Goal: Information Seeking & Learning: Find specific fact

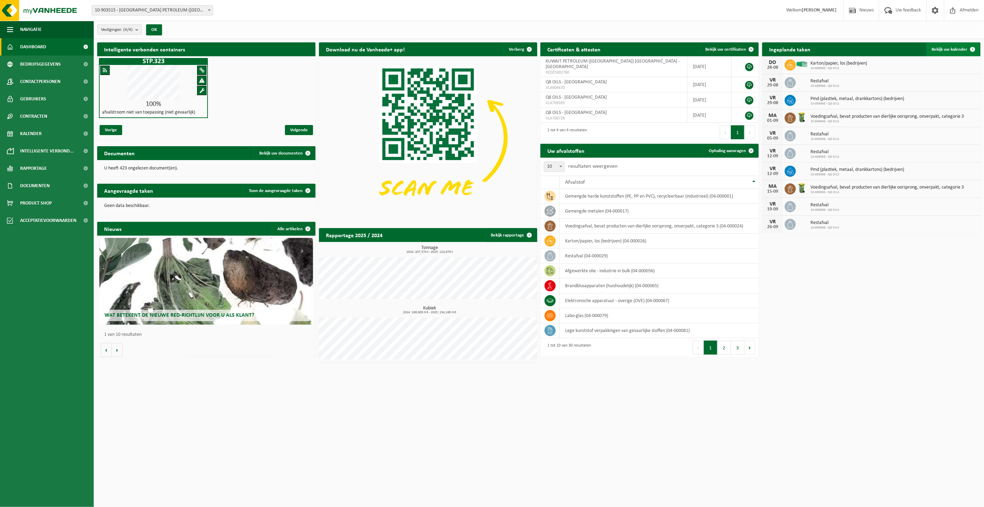
click at [952, 47] on span "Bekijk uw kalender" at bounding box center [950, 49] width 36 height 5
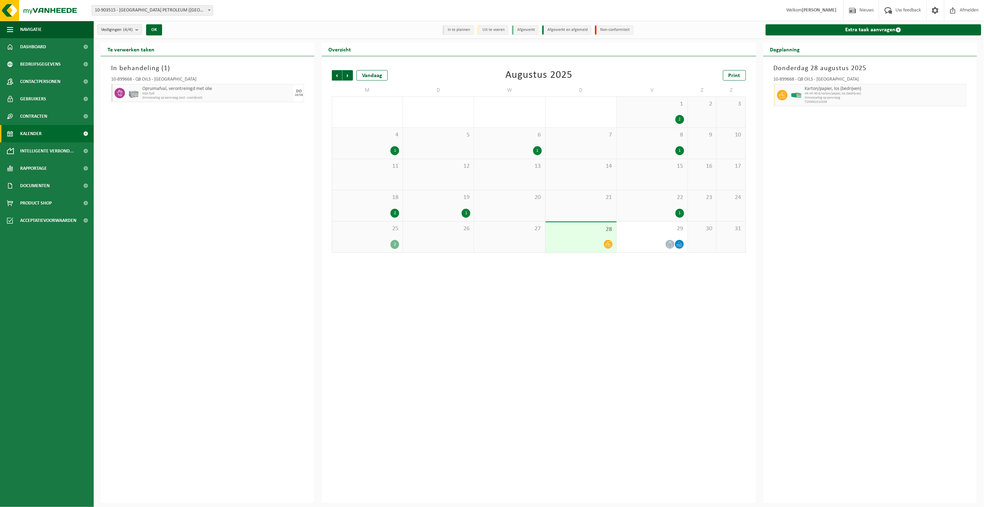
click at [785, 96] on icon at bounding box center [782, 95] width 6 height 6
click at [35, 45] on span "Dashboard" at bounding box center [33, 46] width 26 height 17
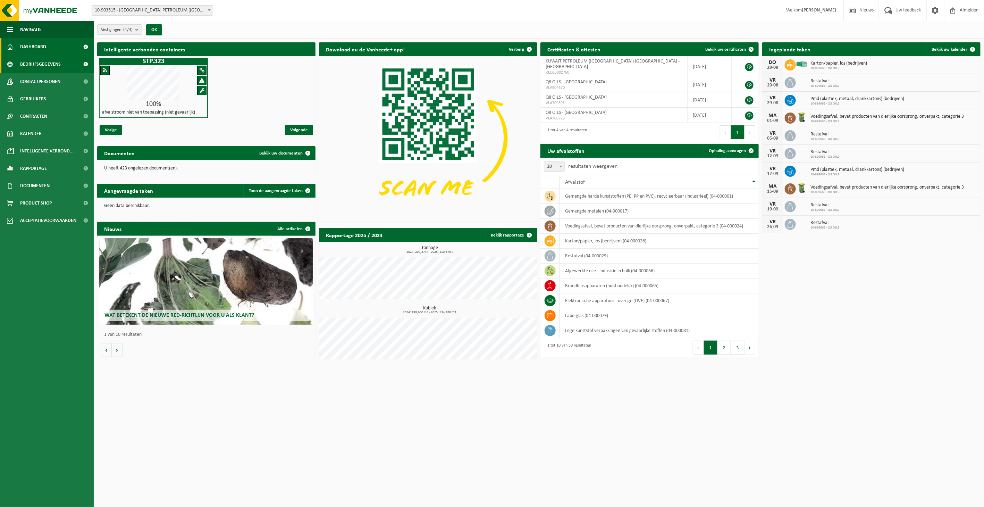
click at [43, 60] on span "Bedrijfsgegevens" at bounding box center [40, 64] width 41 height 17
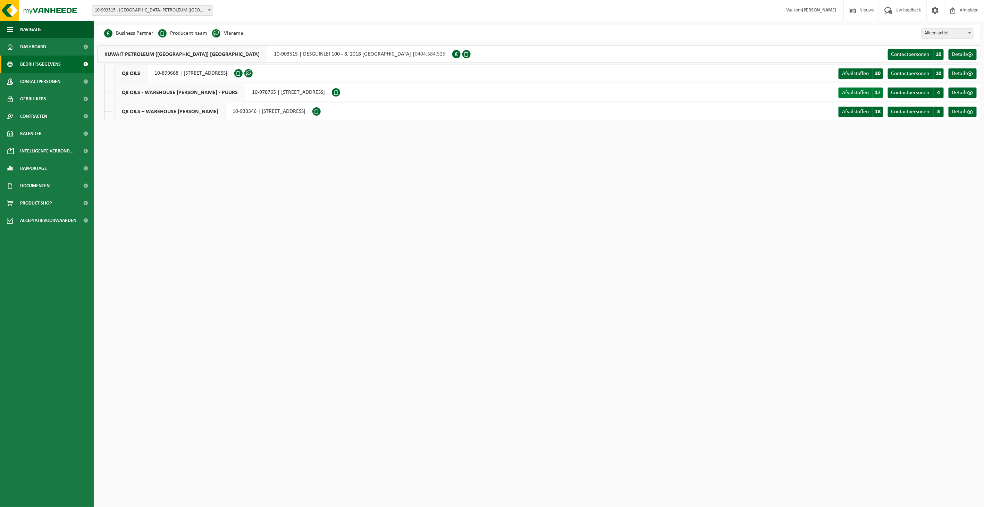
click at [879, 90] on span "17" at bounding box center [877, 92] width 10 height 10
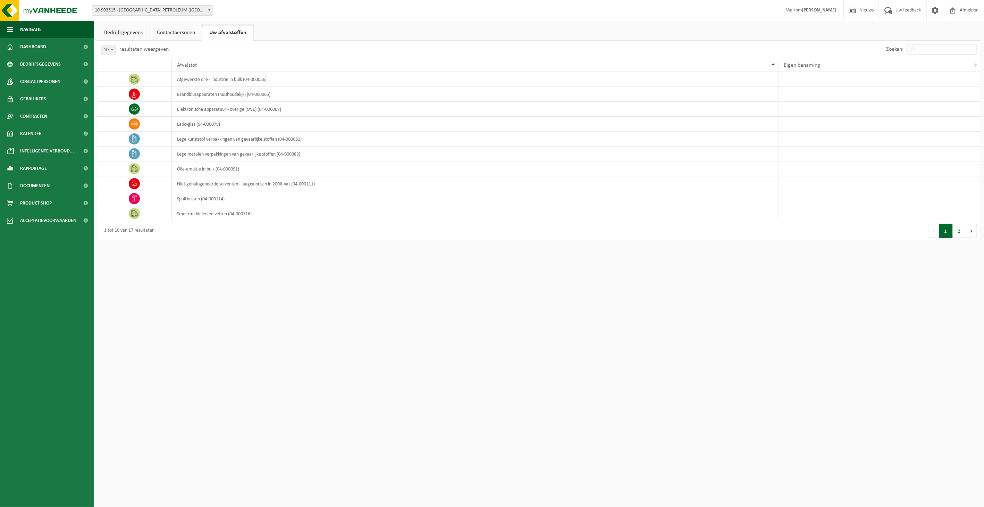
click at [112, 49] on b at bounding box center [112, 50] width 3 height 2
select select "25"
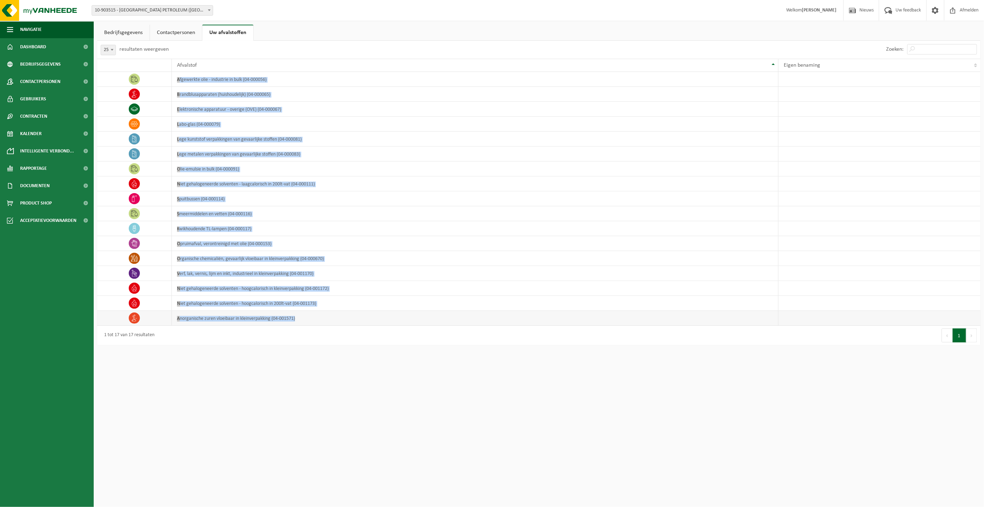
drag, startPoint x: 113, startPoint y: 79, endPoint x: 306, endPoint y: 323, distance: 311.1
click at [306, 323] on tbody "afgewerkte olie - industrie in bulk (04-000056) brandblusapparaten (huishoudeli…" at bounding box center [538, 199] width 883 height 254
copy tbody "afgewerkte olie - industrie in bulk (04-000056) brandblusapparaten (huishoudeli…"
click at [131, 31] on link "Bedrijfsgegevens" at bounding box center [123, 33] width 52 height 16
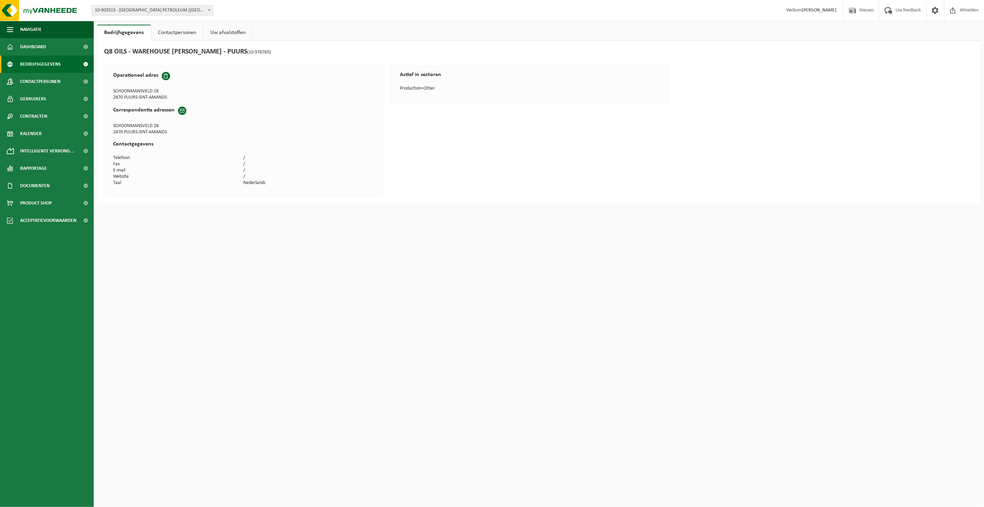
click at [40, 67] on span "Bedrijfsgegevens" at bounding box center [40, 64] width 41 height 17
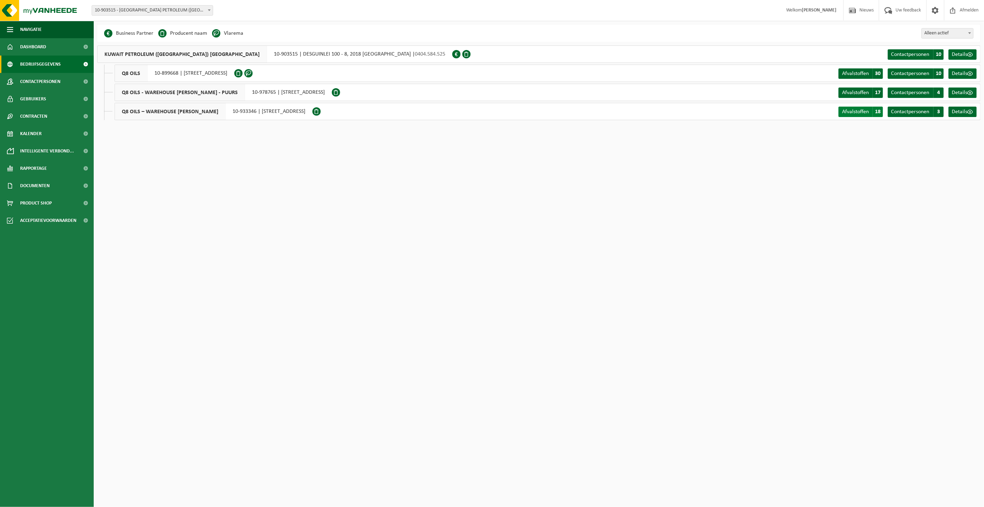
click at [877, 110] on span "18" at bounding box center [877, 112] width 10 height 10
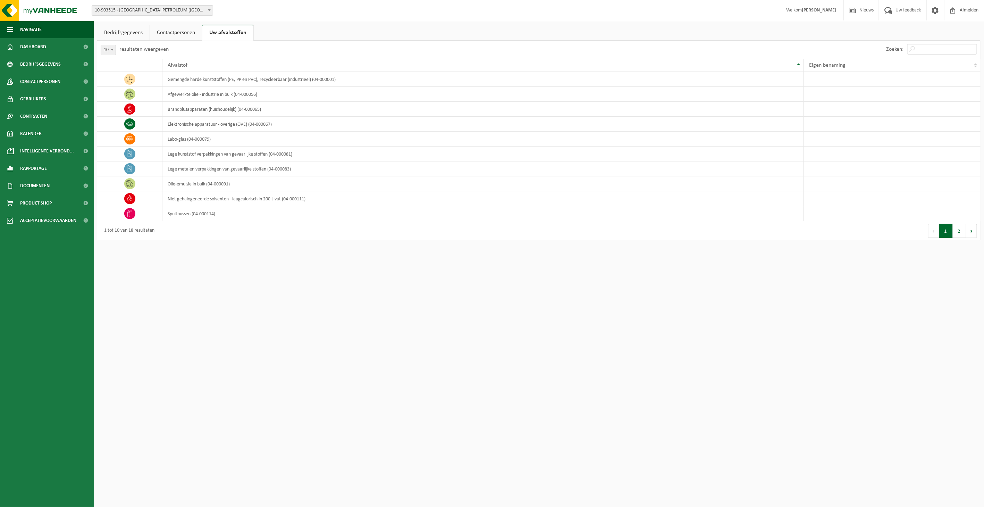
click at [116, 50] on div "10 25 50 100 10 resultaten weergeven" at bounding box center [134, 50] width 75 height 18
click at [113, 50] on span at bounding box center [112, 49] width 7 height 9
select select "25"
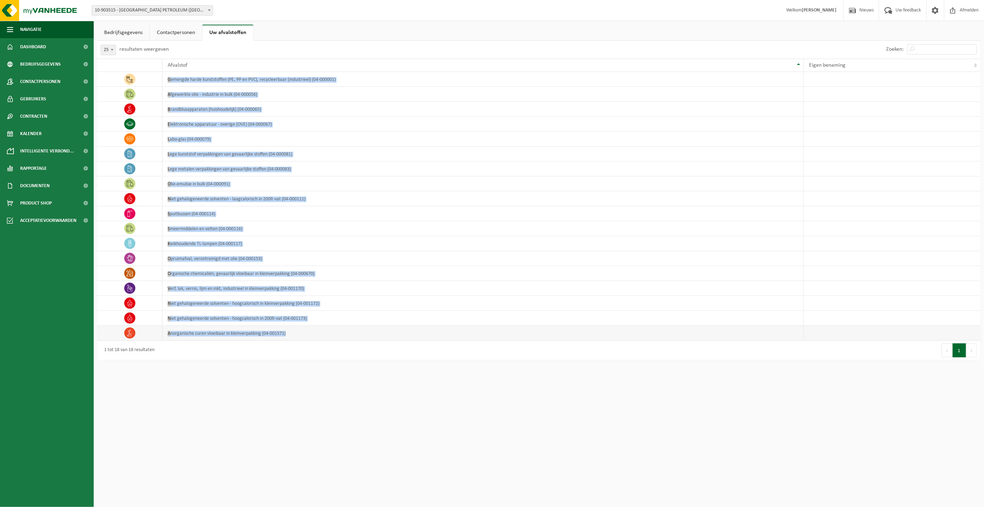
drag, startPoint x: 167, startPoint y: 79, endPoint x: 287, endPoint y: 338, distance: 285.4
click at [287, 338] on tbody "gemengde harde kunststoffen (PE, PP en PVC), recycleerbaar (industrieel) (04-00…" at bounding box center [538, 206] width 883 height 269
copy tbody "gemengde harde kunststoffen (PE, PP en PVC), recycleerbaar (industrieel) (04-00…"
click at [26, 15] on img at bounding box center [41, 10] width 83 height 21
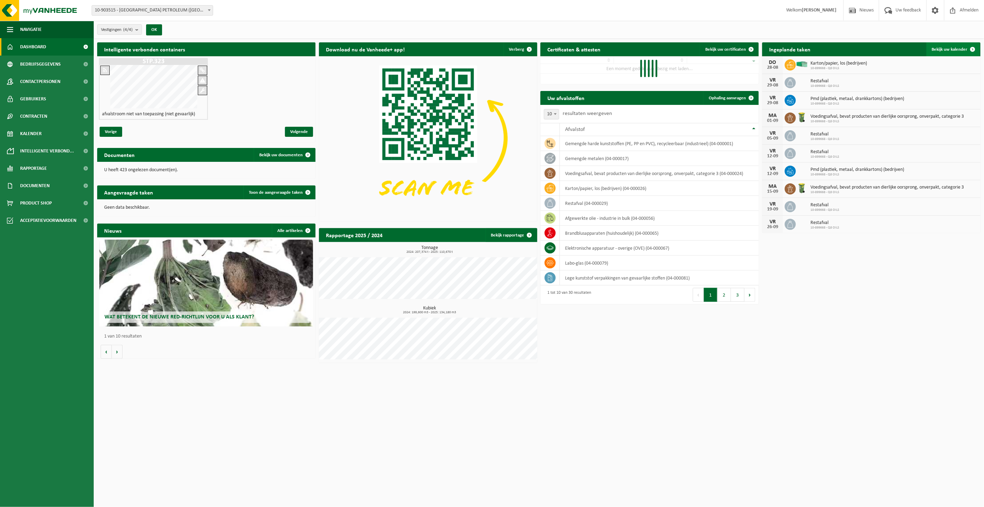
click at [957, 47] on span "Bekijk uw kalender" at bounding box center [950, 49] width 36 height 5
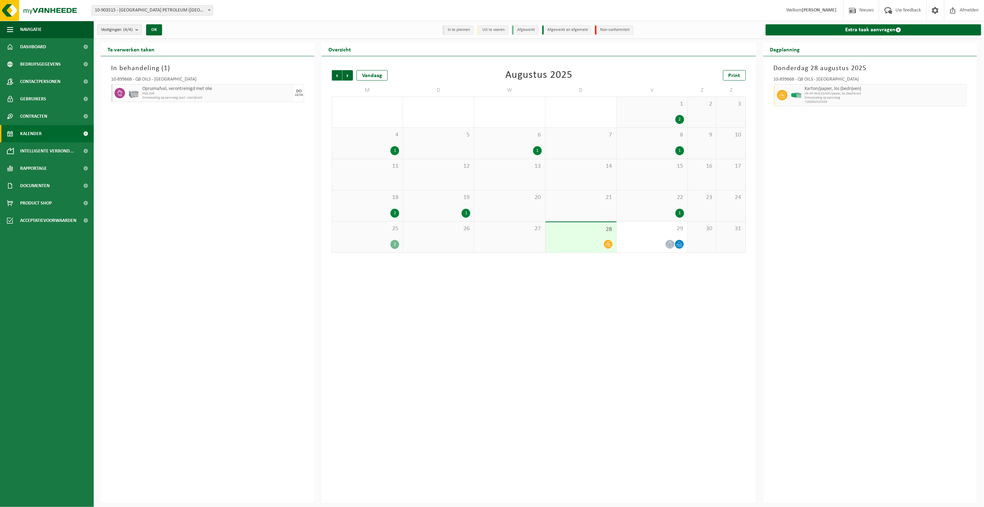
click at [242, 198] on div "In behandeling ( 1 ) 10-899668 - Q8 OILS - [GEOGRAPHIC_DATA] Opruimafval, veron…" at bounding box center [208, 279] width 214 height 447
click at [155, 28] on button "OK" at bounding box center [154, 29] width 16 height 11
